Goal: Check status: Check status

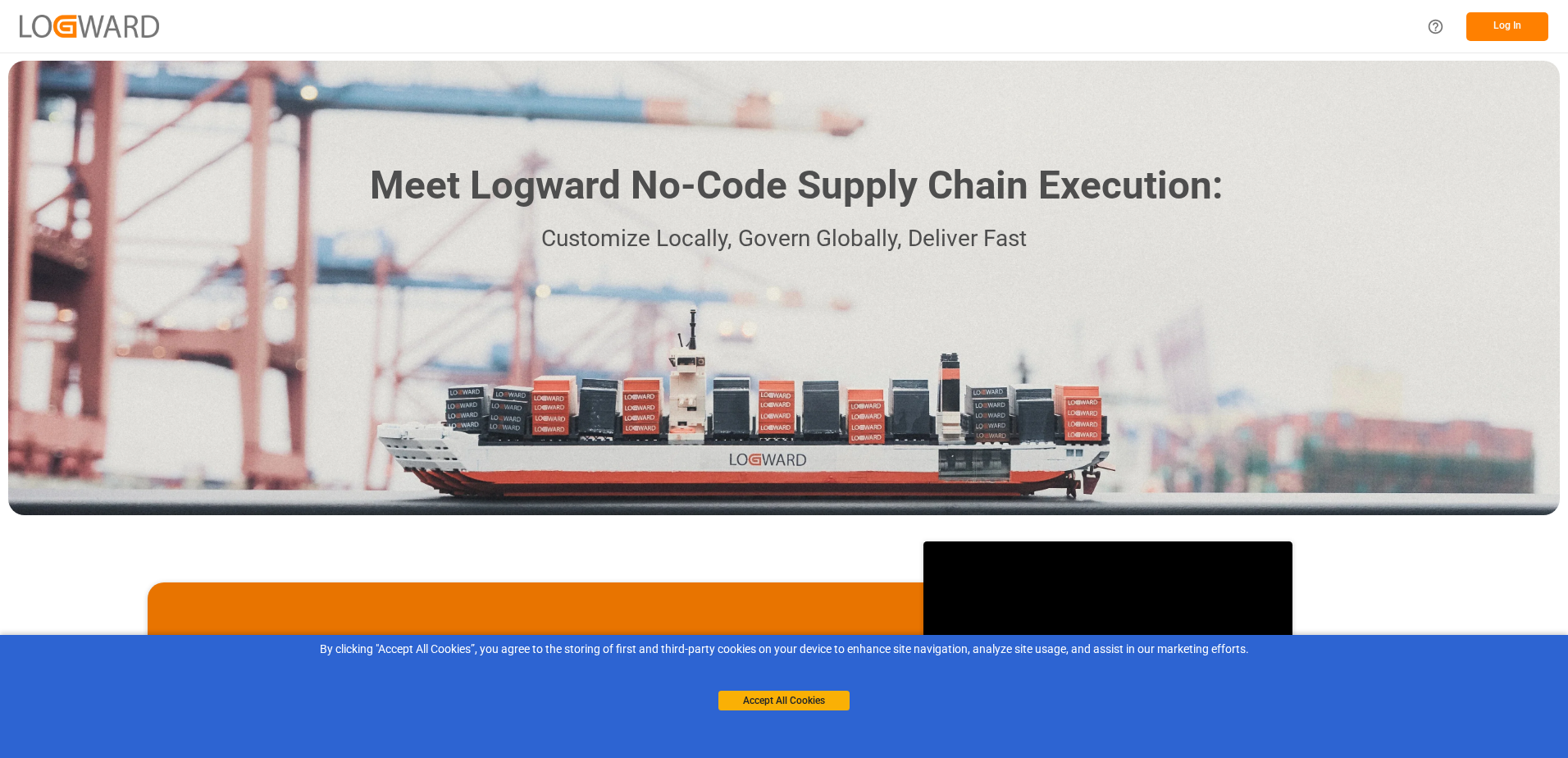
click at [1495, 16] on button "Log In" at bounding box center [1508, 26] width 82 height 28
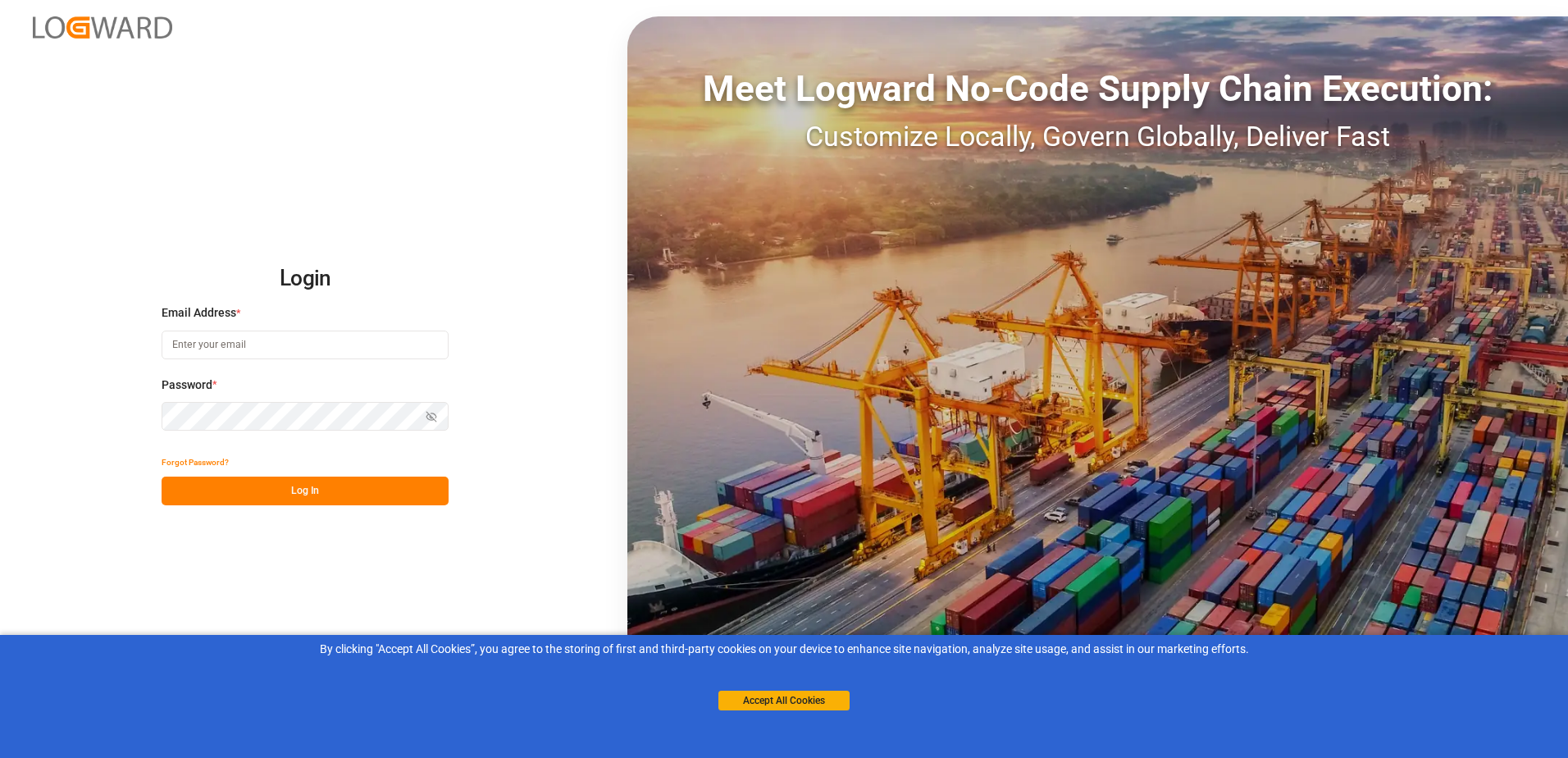
type input "[PERSON_NAME][EMAIL_ADDRESS][PERSON_NAME][DOMAIN_NAME]"
click at [312, 495] on button "Log In" at bounding box center [305, 490] width 287 height 28
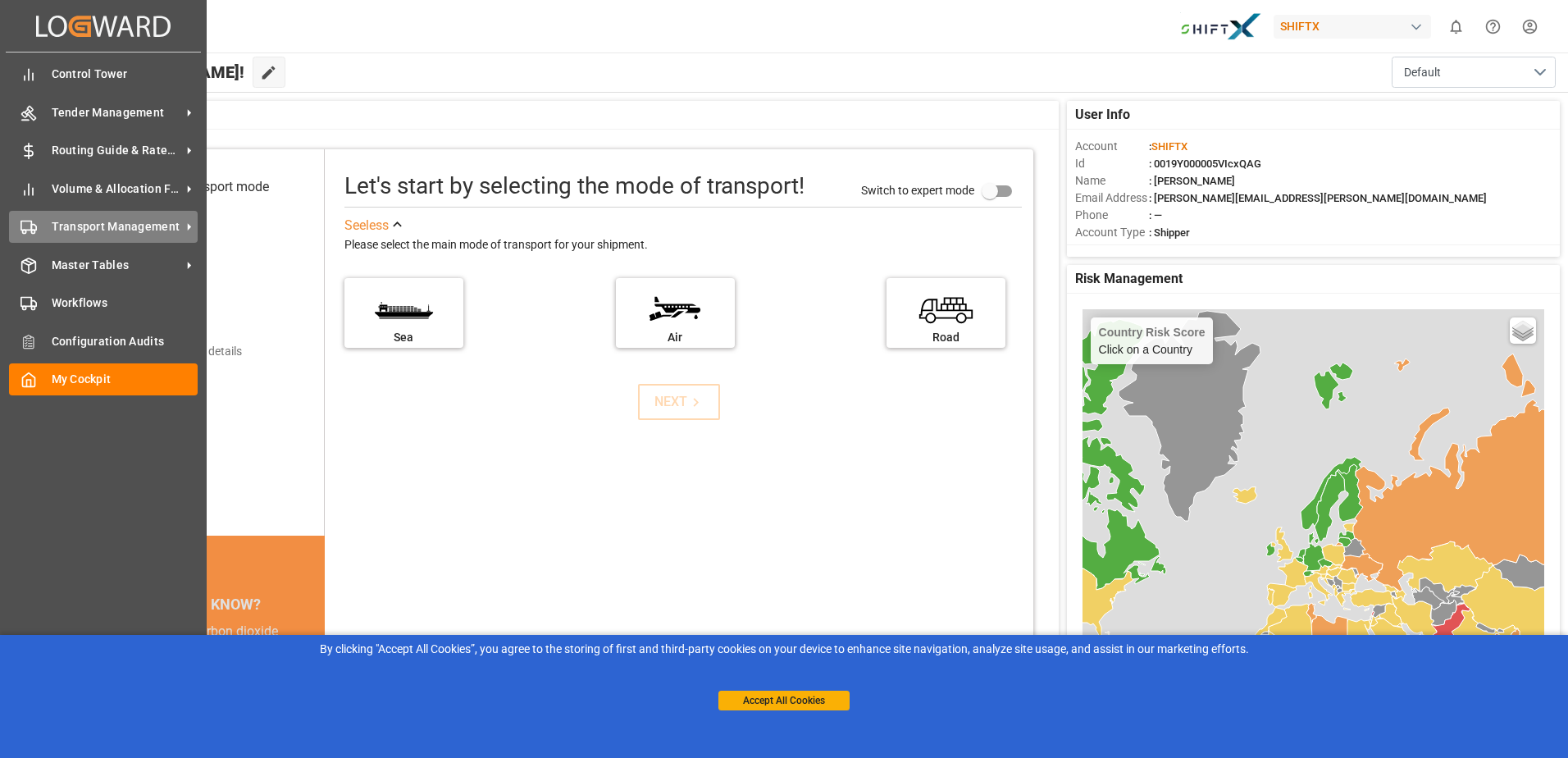
click at [148, 230] on span "Transport Management" at bounding box center [117, 226] width 130 height 17
click at [182, 232] on icon at bounding box center [189, 226] width 17 height 17
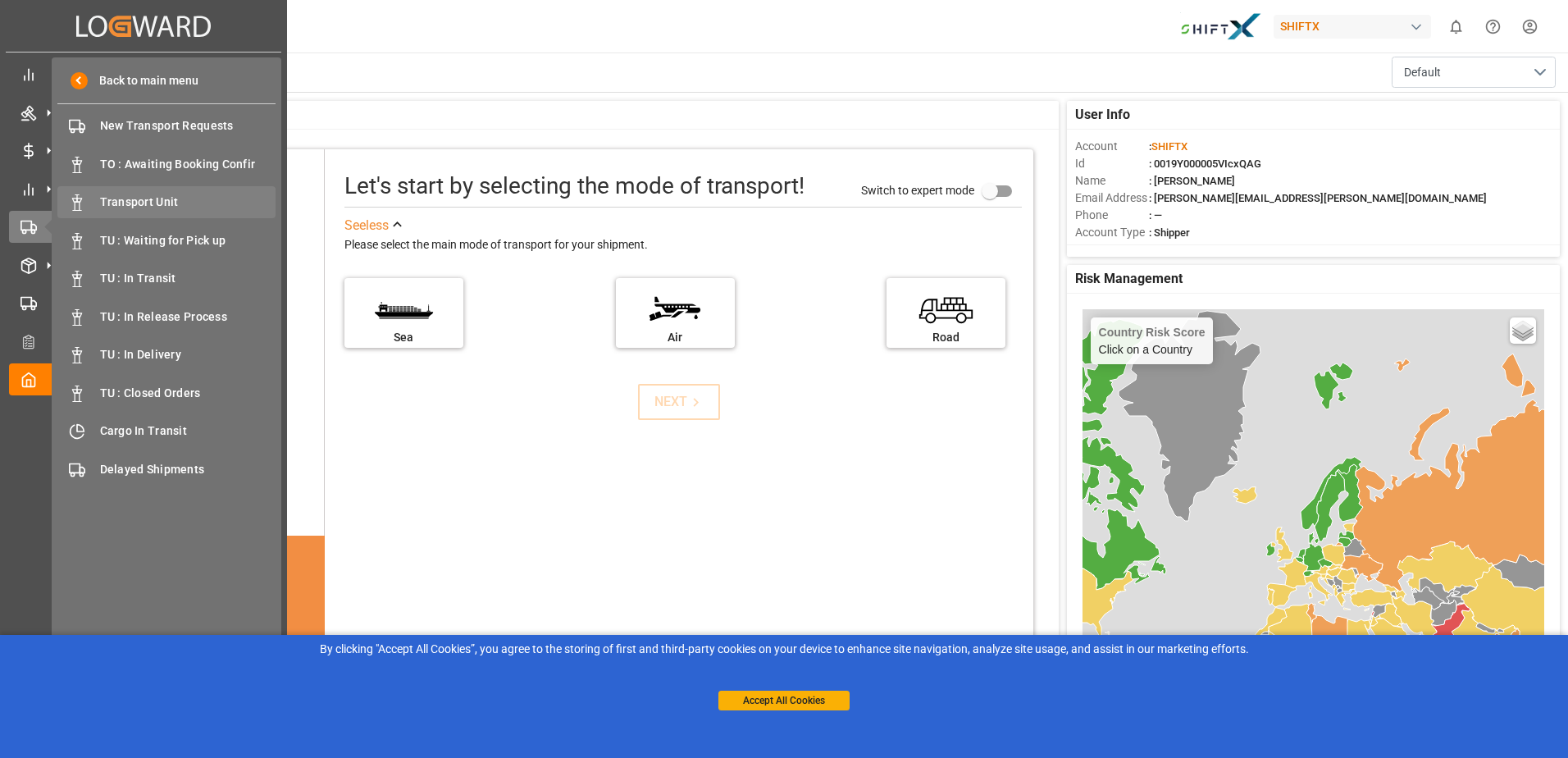
click at [210, 198] on span "Transport Unit" at bounding box center [188, 202] width 176 height 17
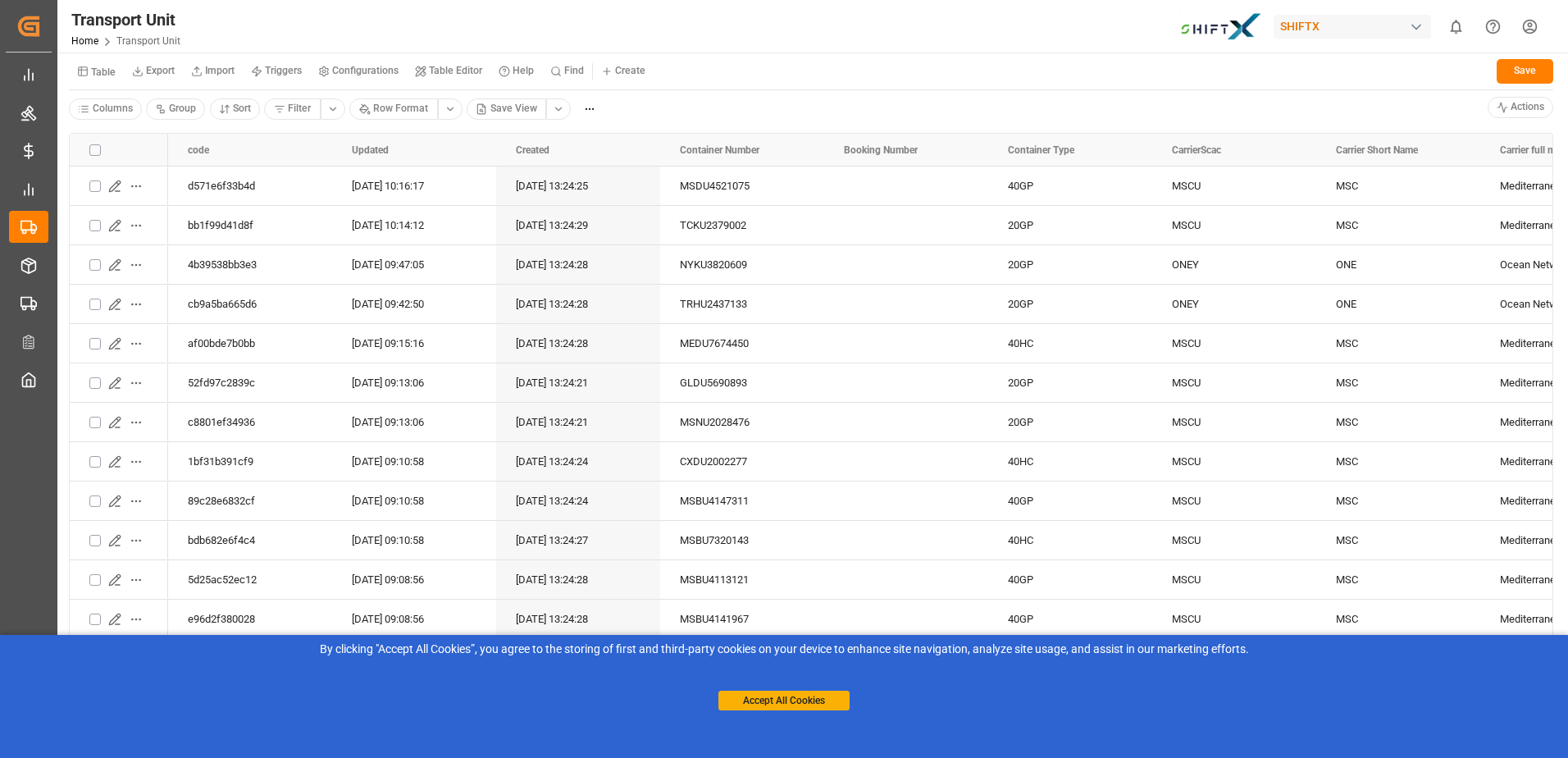
click at [1325, 24] on div "SHIFTX" at bounding box center [1352, 26] width 158 height 24
click at [1306, 64] on input at bounding box center [1356, 67] width 268 height 28
type input "medu7674450"
click at [1363, 57] on input "medu7674450" at bounding box center [1356, 67] width 268 height 28
click at [1387, 29] on html "Created by potrace 1.15, written by Peter Selinger 2001-2017 Created by potrace…" at bounding box center [784, 379] width 1568 height 758
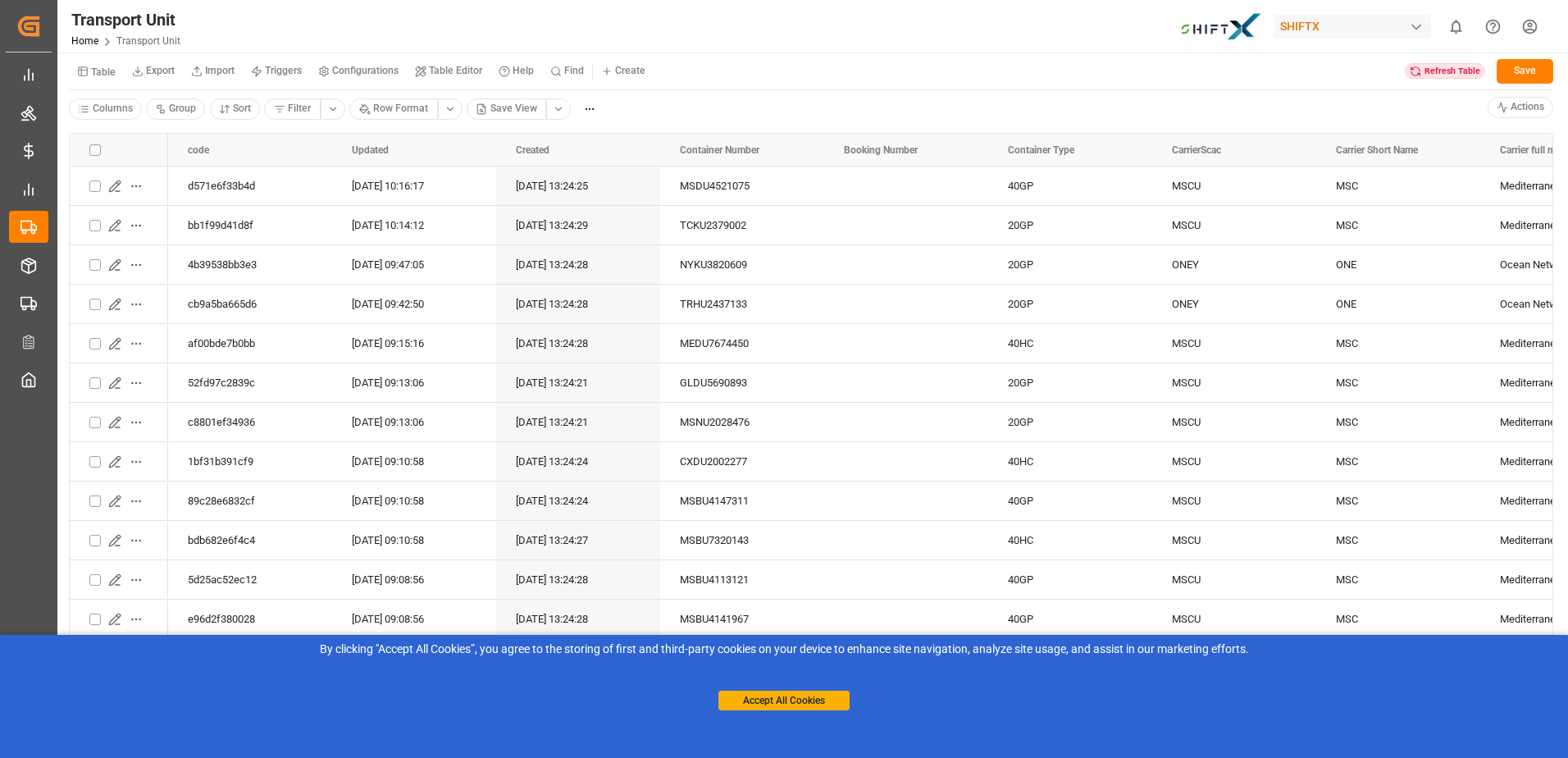
click at [1347, 33] on div "SHIFTX" at bounding box center [1352, 26] width 158 height 24
click at [1343, 55] on input at bounding box center [1356, 67] width 268 height 28
click at [561, 67] on html "Created by potrace 1.15, written by Peter Selinger 2001-2017 Created by potrace…" at bounding box center [784, 379] width 1568 height 758
click at [566, 72] on small "Find" at bounding box center [575, 70] width 20 height 10
type input "MEDU7674450"
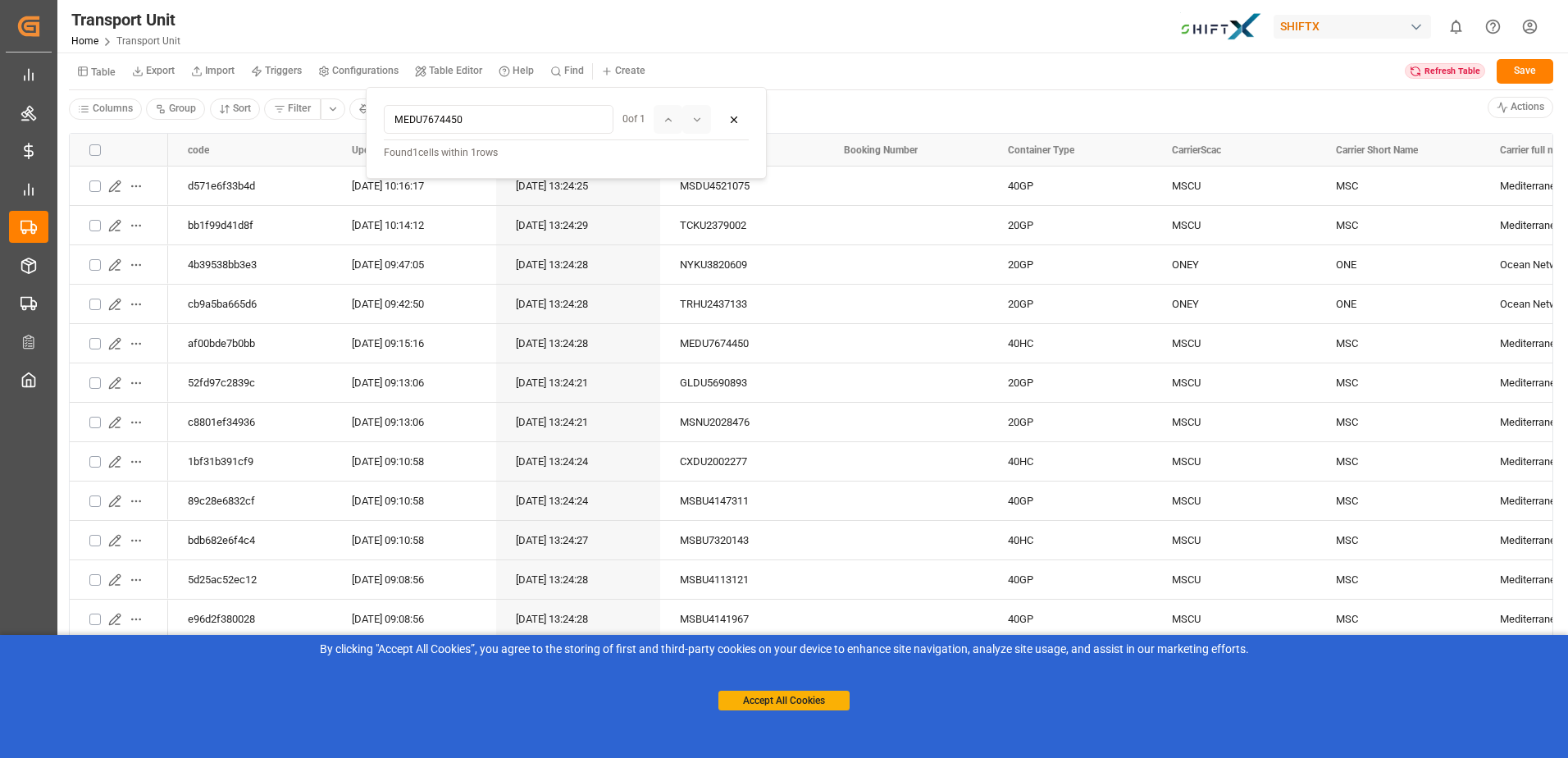
click at [527, 118] on input "MEDU7674450" at bounding box center [499, 119] width 230 height 28
